Goal: Task Accomplishment & Management: Use online tool/utility

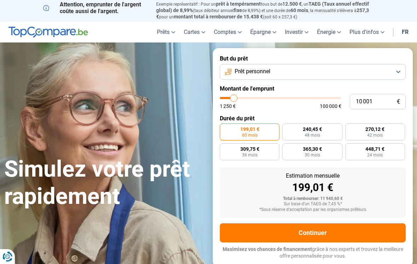
type input "10000"
radio input "true"
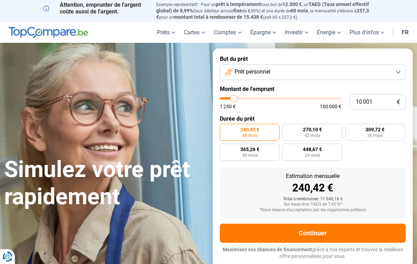
type input "10 250"
type input "10250"
type input "12 500"
type input "12500"
type input "15 250"
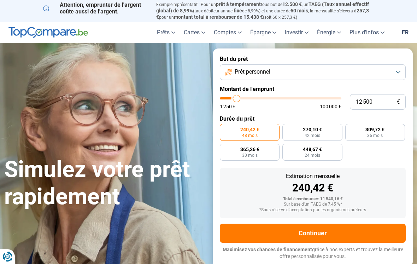
type input "15250"
type input "18 250"
type input "18250"
type input "20 500"
type input "20500"
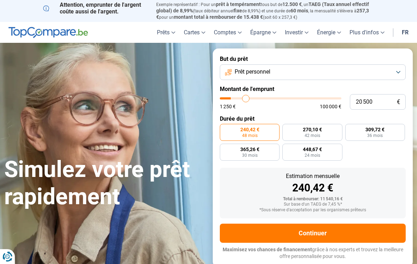
type input "23 000"
type input "23000"
type input "25 500"
type input "25500"
type input "28 250"
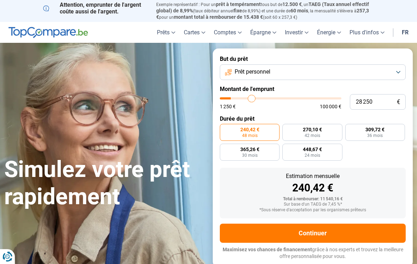
type input "28250"
type input "31 000"
type input "31000"
type input "33 500"
type input "33500"
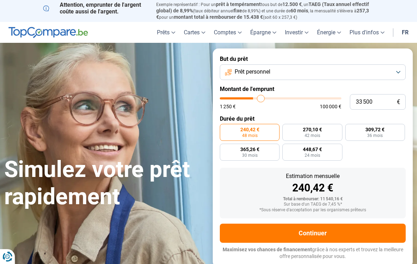
type input "35 750"
type input "35750"
type input "38 250"
type input "38250"
type input "41 500"
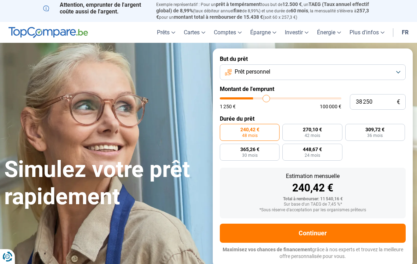
type input "41500"
type input "44 250"
type input "44250"
type input "47 500"
type input "47500"
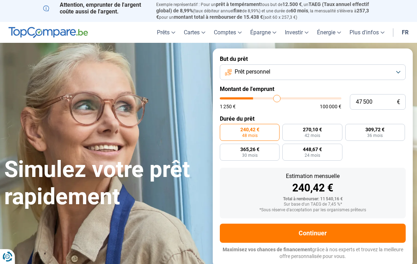
type input "51 000"
type input "51000"
type input "54 000"
type input "54000"
type input "56 500"
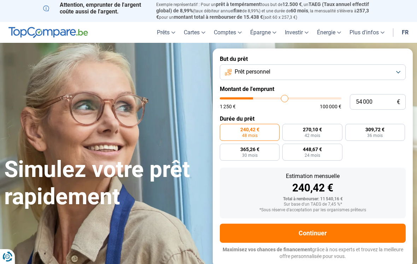
type input "56500"
type input "59 250"
type input "59250"
type input "62 250"
type input "62250"
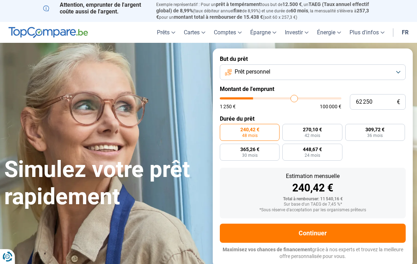
type input "65 750"
type input "65750"
type input "69 750"
type input "69750"
type input "73 750"
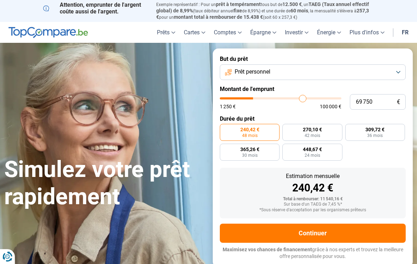
type input "73750"
type input "78 250"
type input "78250"
type input "82 750"
type input "82750"
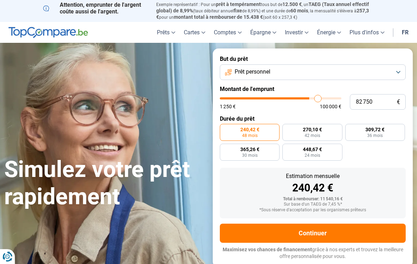
type input "87 500"
type input "87500"
type input "92 000"
type input "92000"
type input "96 500"
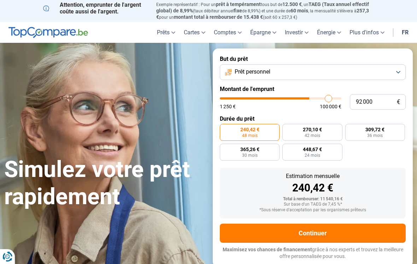
type input "96500"
type input "99 750"
type input "99750"
type input "100 000"
type input "100000"
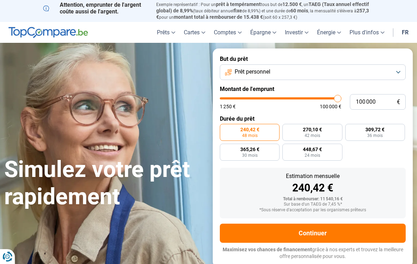
radio input "false"
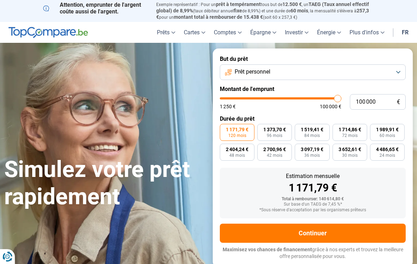
click at [313, 128] on span "1 519,41 €" at bounding box center [312, 129] width 23 height 5
click at [299, 128] on input "1 519,41 € 84 mois" at bounding box center [297, 126] width 5 height 5
radio input "true"
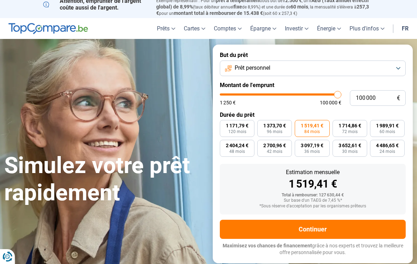
scroll to position [14, 0]
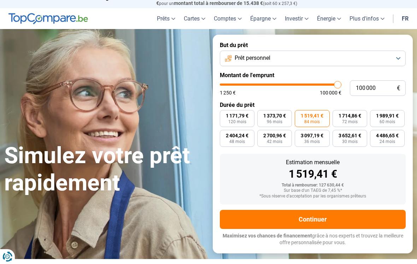
click at [351, 135] on span "3 652,61 €" at bounding box center [349, 135] width 23 height 5
click at [337, 134] on input "3 652,61 € 30 mois" at bounding box center [334, 132] width 5 height 5
radio input "true"
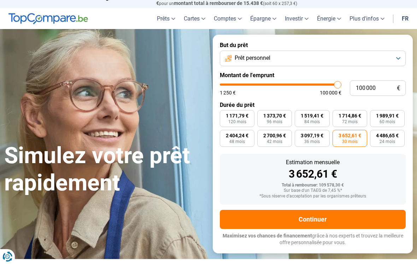
click at [384, 133] on span "4 486,65 €" at bounding box center [387, 135] width 23 height 5
click at [375, 133] on input "4 486,65 € 24 mois" at bounding box center [372, 132] width 5 height 5
radio input "true"
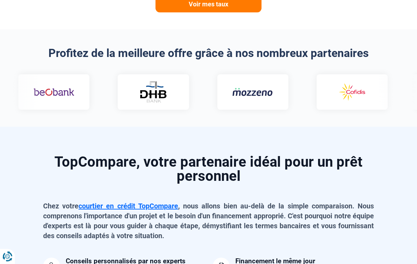
scroll to position [449, 0]
